Goal: Download file/media

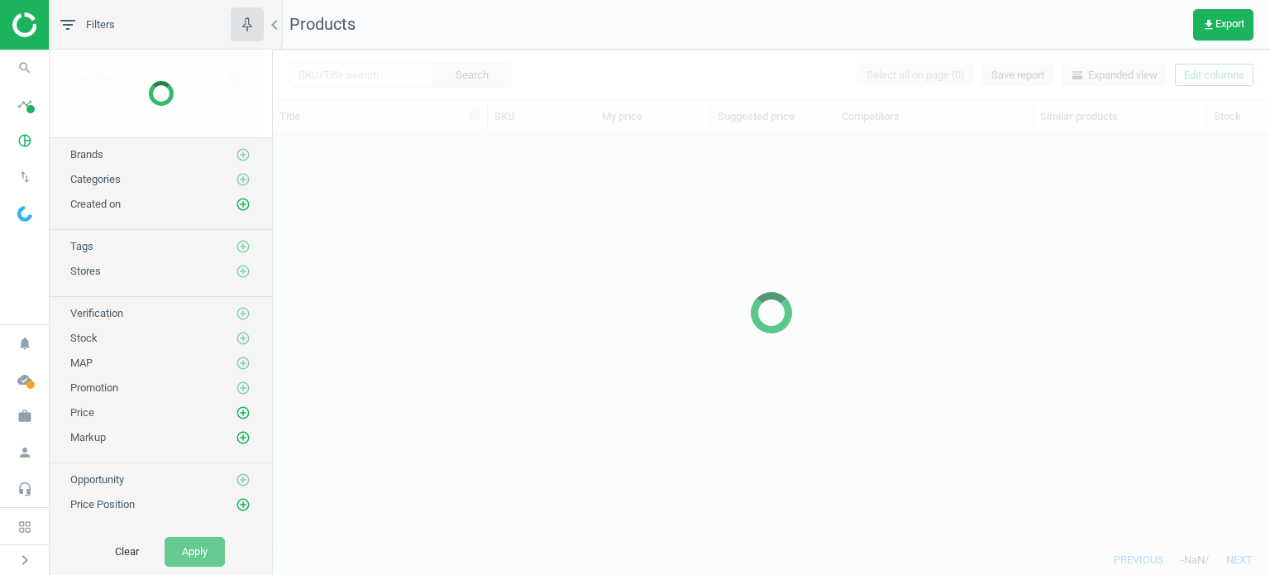
scroll to position [386, 984]
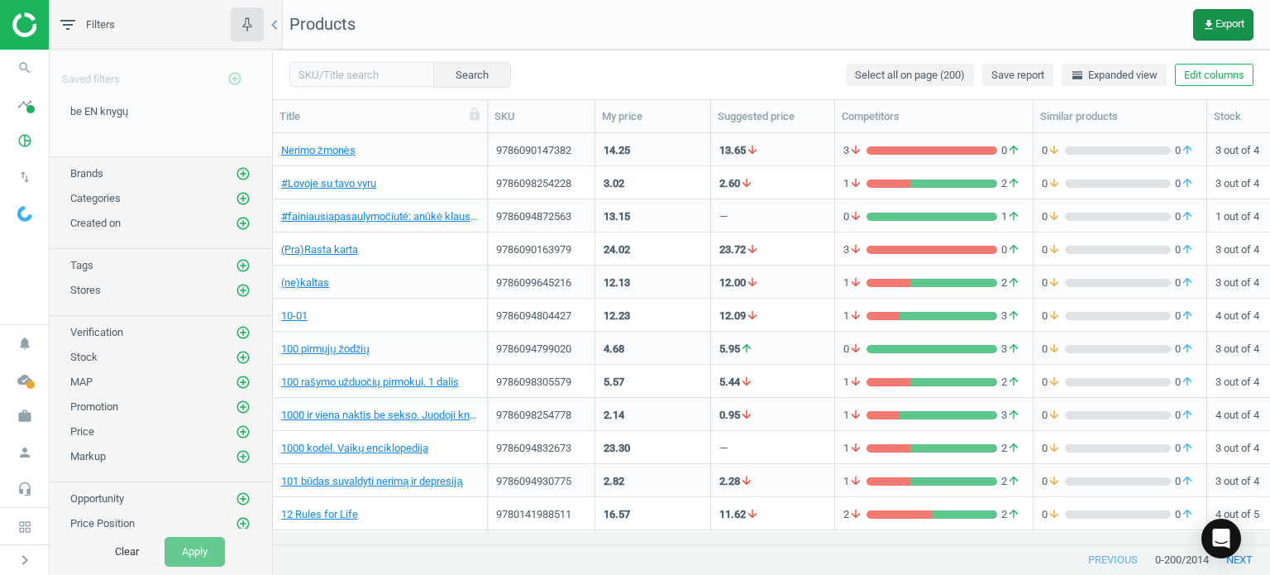
click at [1222, 32] on button "get_app Export" at bounding box center [1223, 24] width 60 height 31
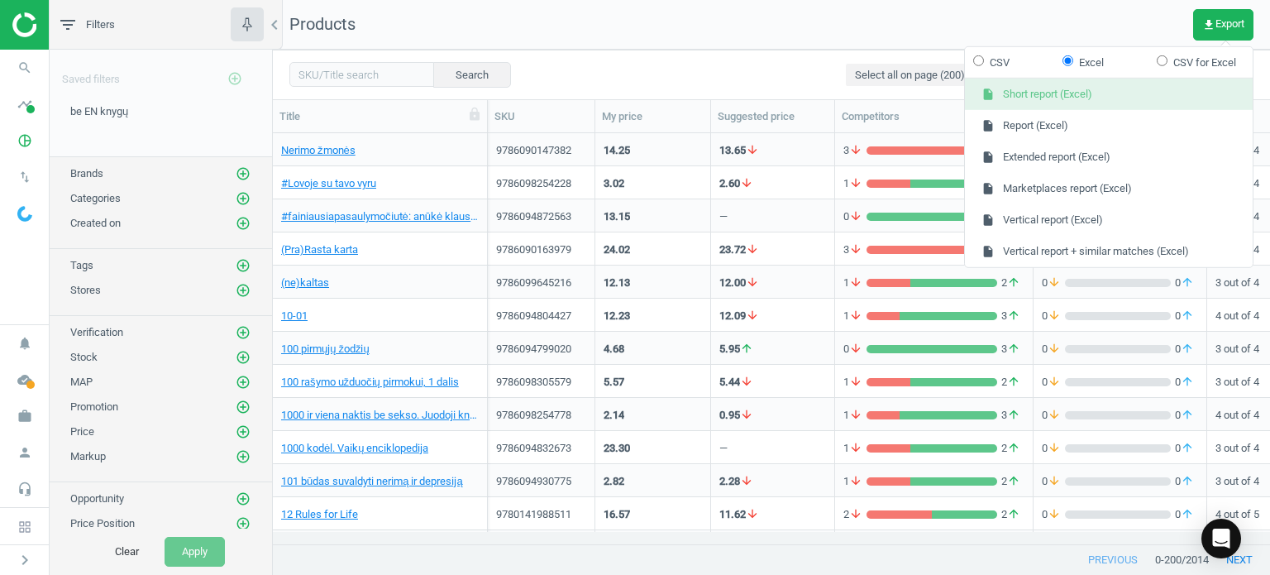
click at [1049, 98] on button "insert_drive_file Short report (Excel)" at bounding box center [1109, 94] width 288 height 31
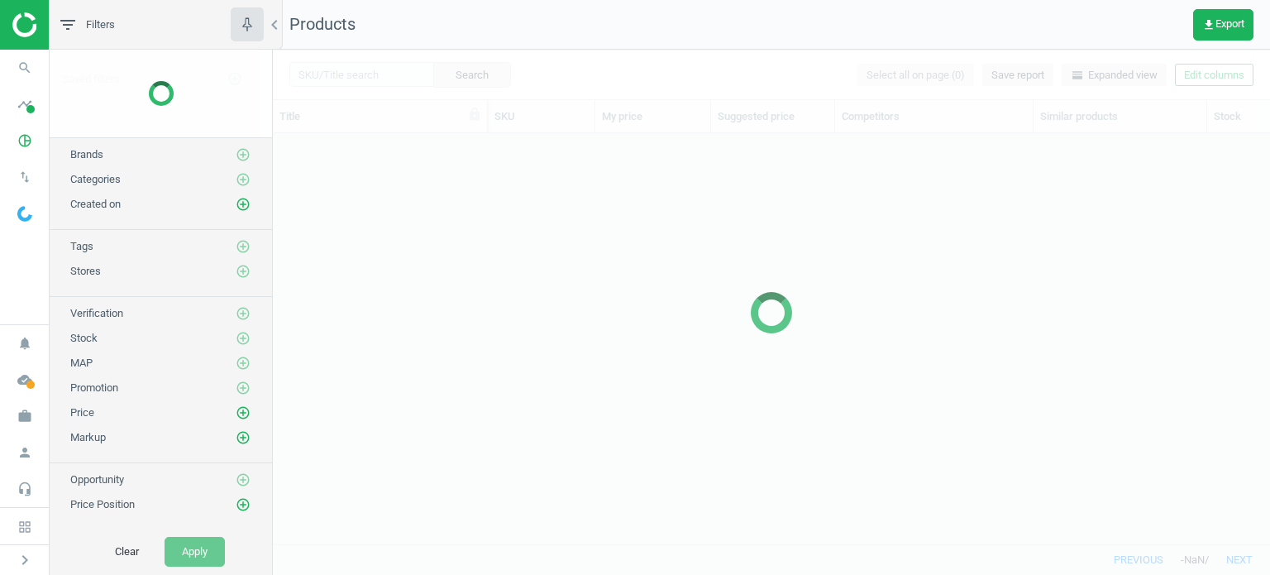
scroll to position [386, 984]
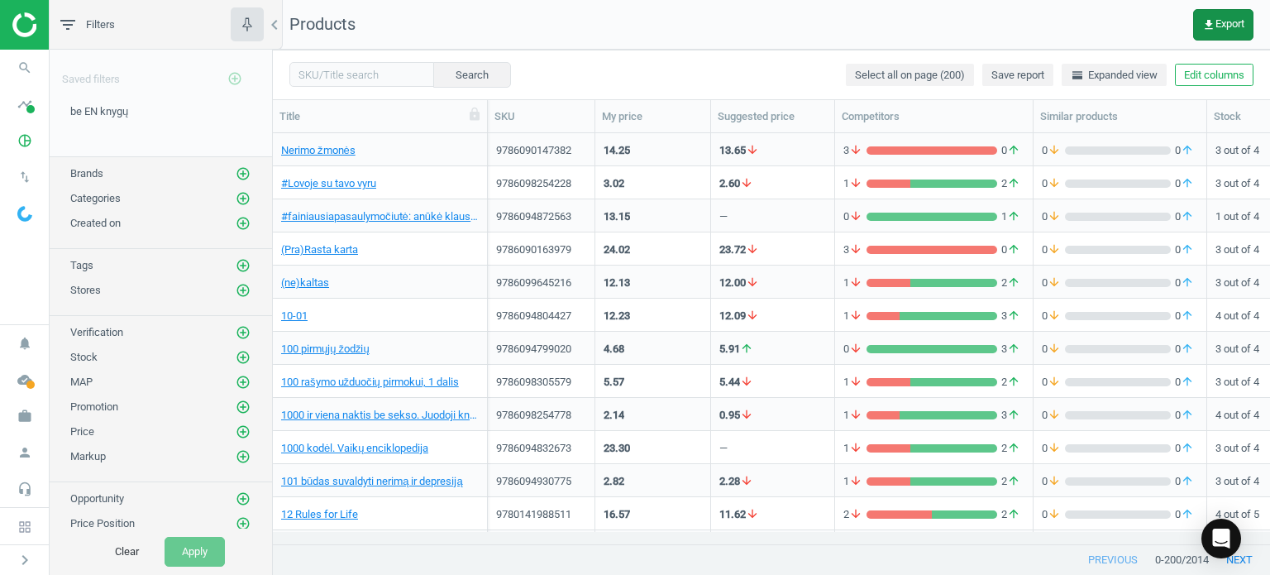
click at [1231, 31] on button "get_app Export" at bounding box center [1223, 24] width 60 height 31
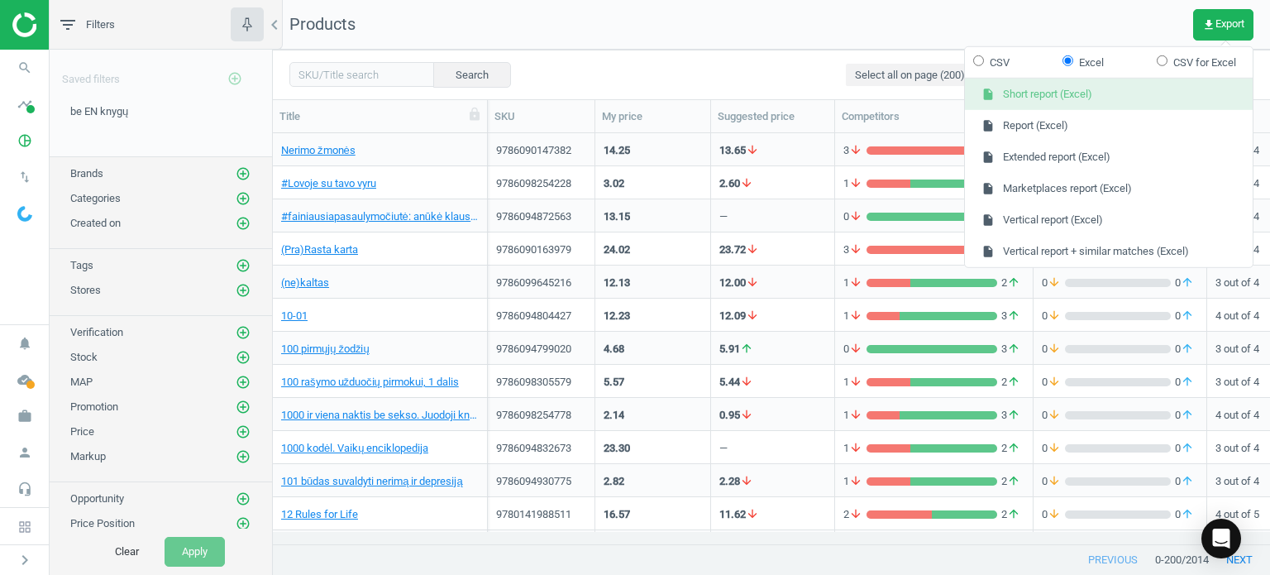
click at [1032, 91] on button "insert_drive_file Short report (Excel)" at bounding box center [1109, 94] width 288 height 31
